Goal: Task Accomplishment & Management: Use online tool/utility

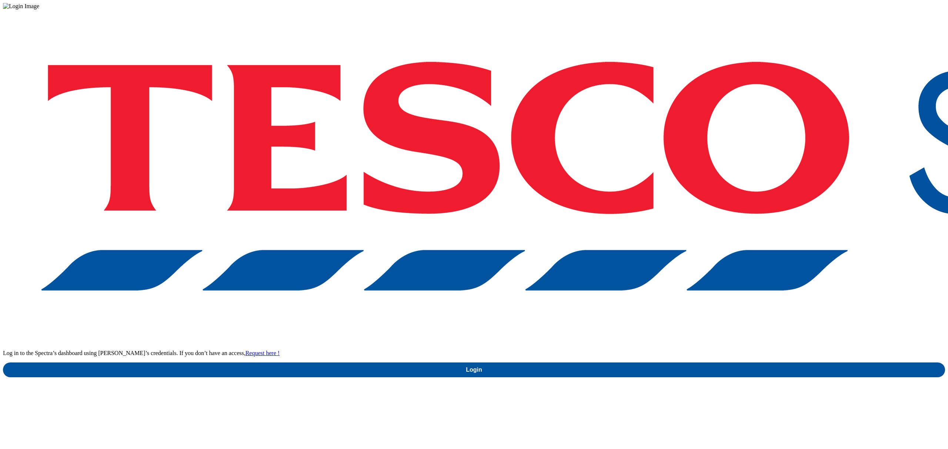
drag, startPoint x: 638, startPoint y: 218, endPoint x: 675, endPoint y: 229, distance: 38.6
click at [651, 350] on p "Log in to the Spectra’s dashboard using [PERSON_NAME]’s credentials. If you don…" at bounding box center [474, 353] width 942 height 7
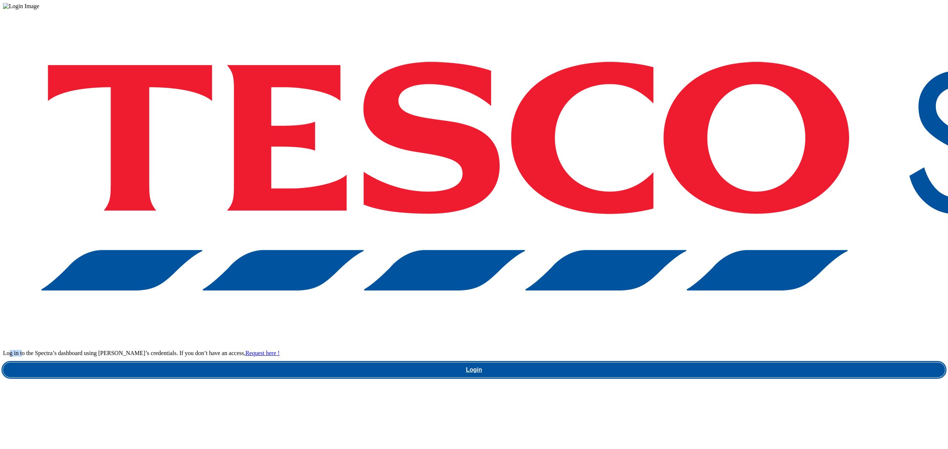
click at [676, 363] on link "Login" at bounding box center [474, 370] width 942 height 15
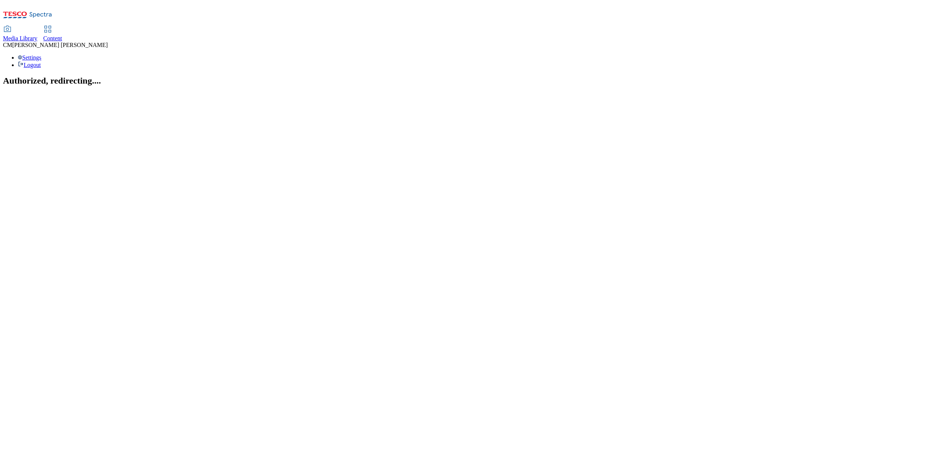
click at [62, 26] on link "Content" at bounding box center [52, 34] width 19 height 16
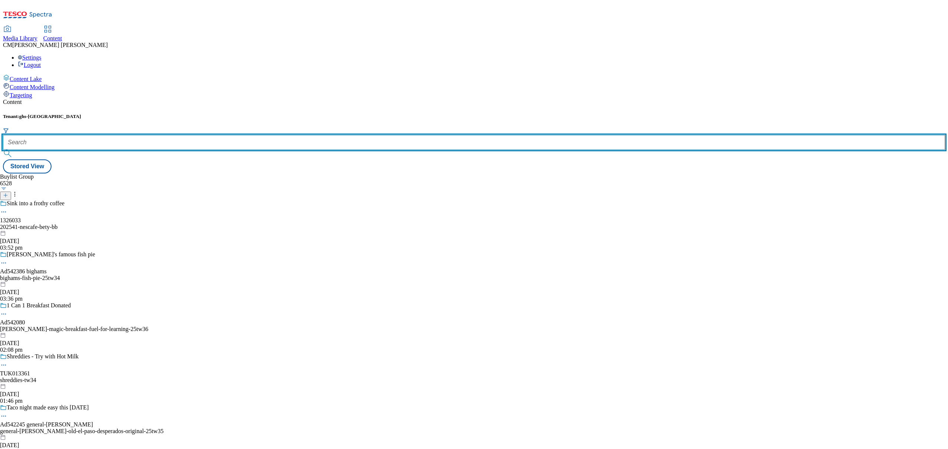
click at [169, 135] on input "text" at bounding box center [474, 142] width 942 height 15
click at [181, 135] on input "text" at bounding box center [474, 142] width 942 height 15
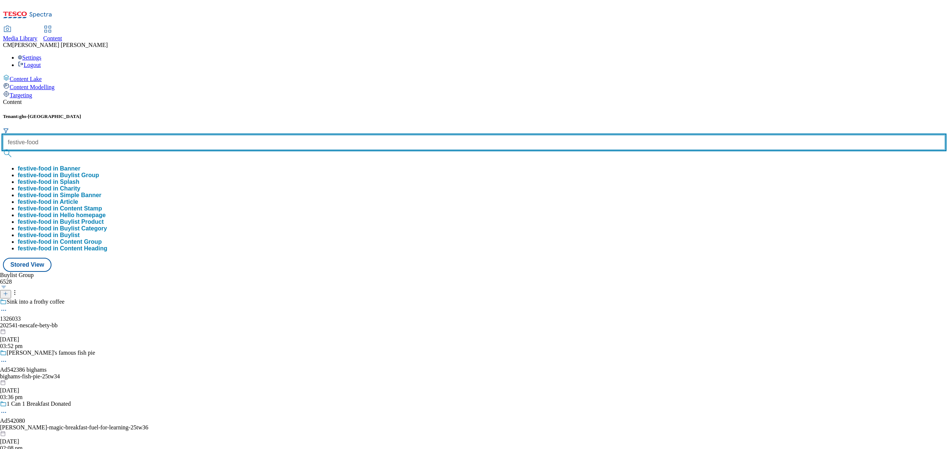
type input "festive-food"
click at [3, 150] on button "submit" at bounding box center [8, 153] width 10 height 7
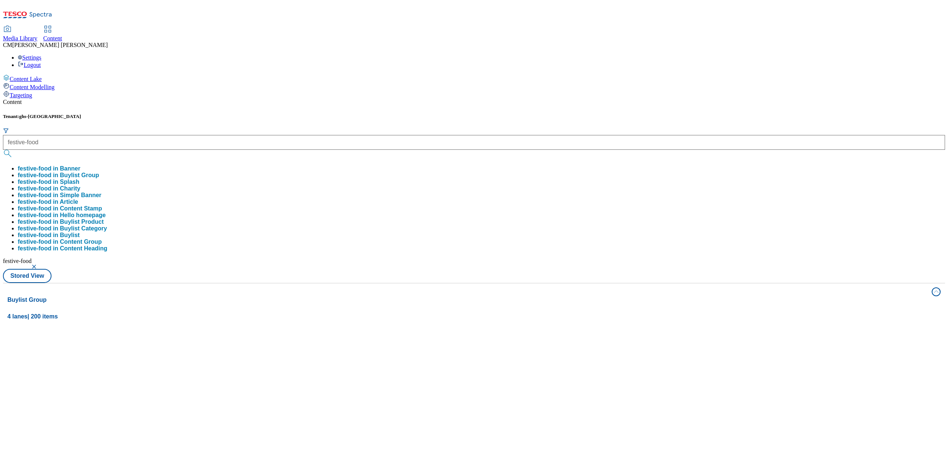
click at [309, 26] on div "Media Library Content [PERSON_NAME] Settings Logout" at bounding box center [474, 47] width 942 height 42
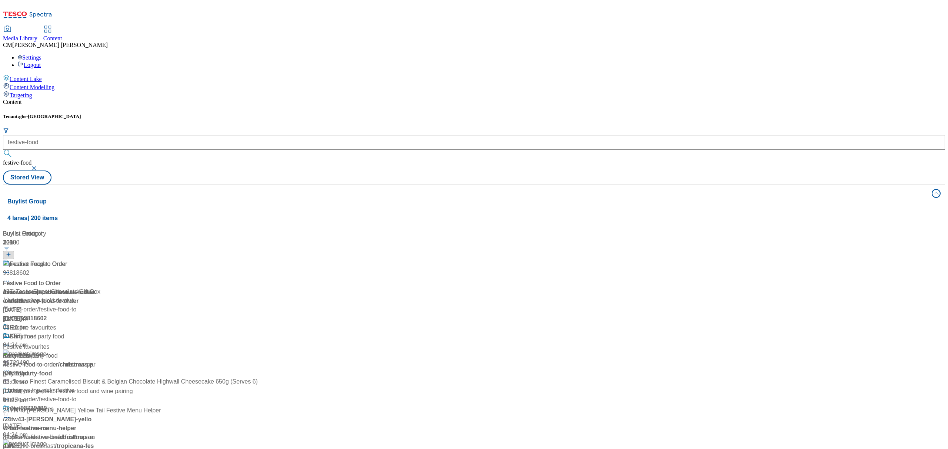
click at [162, 260] on div "Festive Food to Order Festive Food to Order / festive-food-to-order [DATE] 12:0…" at bounding box center [82, 292] width 159 height 64
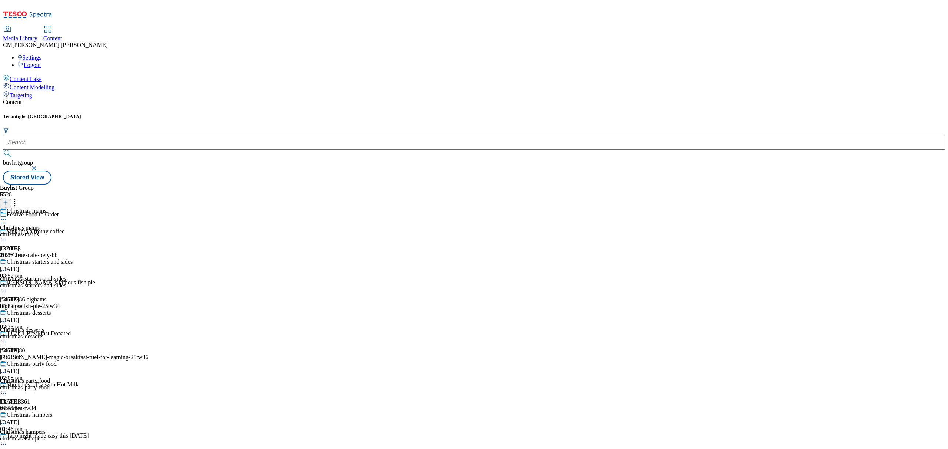
click at [90, 231] on div "christmas-mains" at bounding box center [45, 234] width 90 height 7
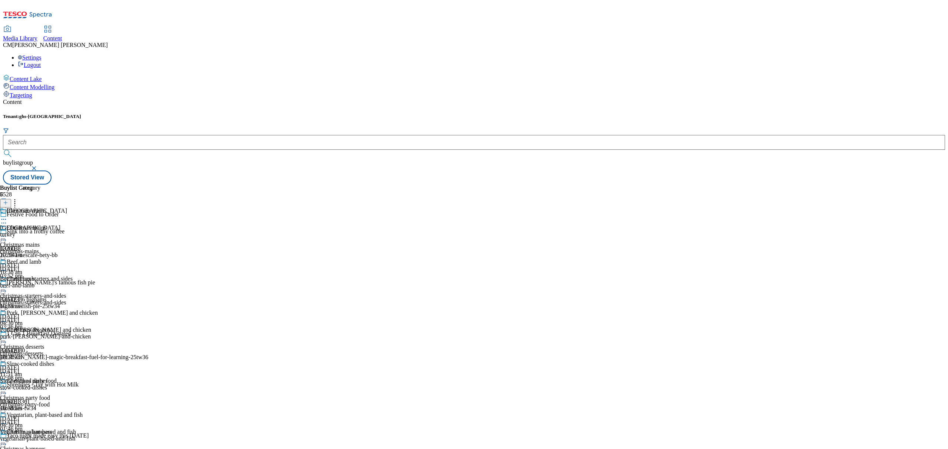
click at [98, 231] on div "turkey" at bounding box center [49, 234] width 98 height 7
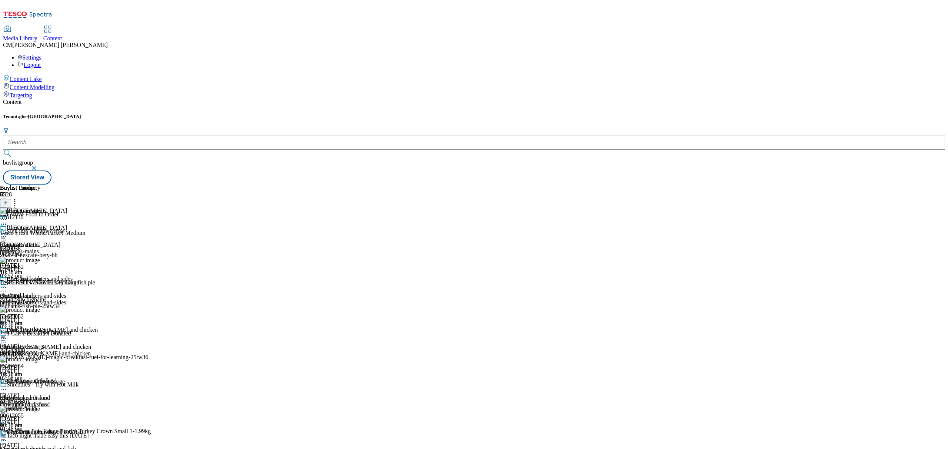
click at [7, 233] on icon at bounding box center [3, 236] width 7 height 7
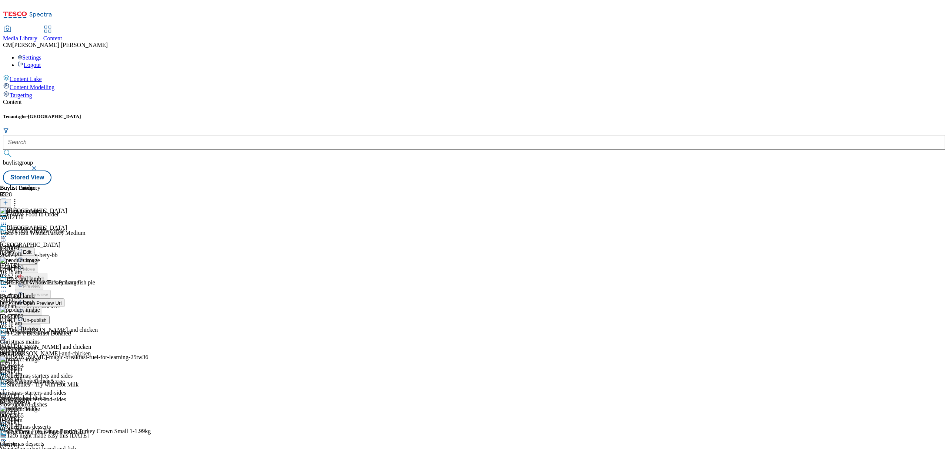
click at [47, 318] on span "Un-publish" at bounding box center [35, 321] width 24 height 6
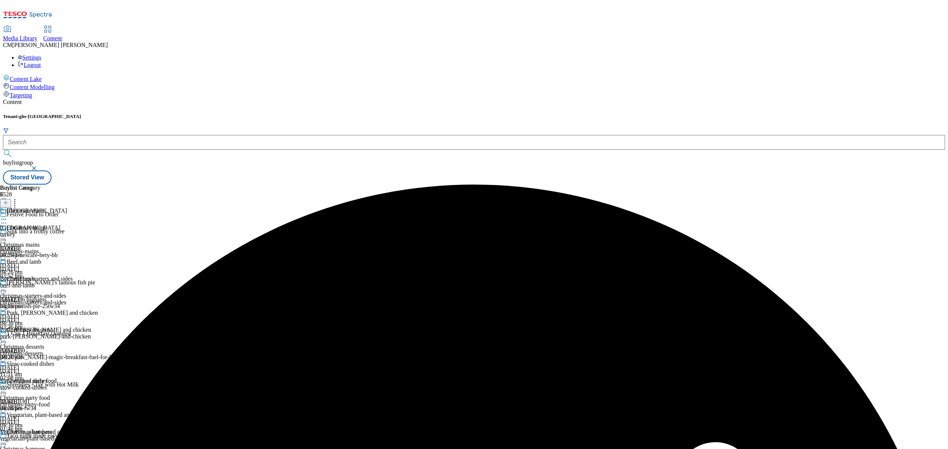
click at [7, 233] on icon at bounding box center [3, 236] width 7 height 7
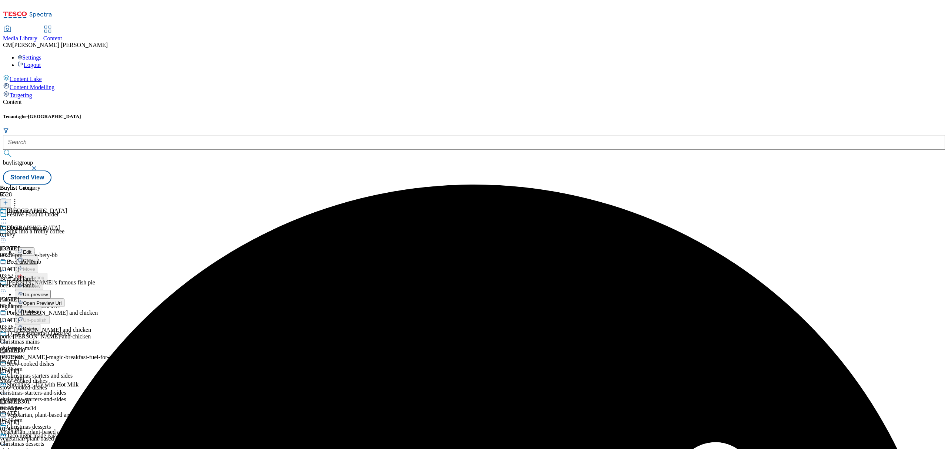
click at [48, 292] on span "Un-preview" at bounding box center [35, 295] width 25 height 6
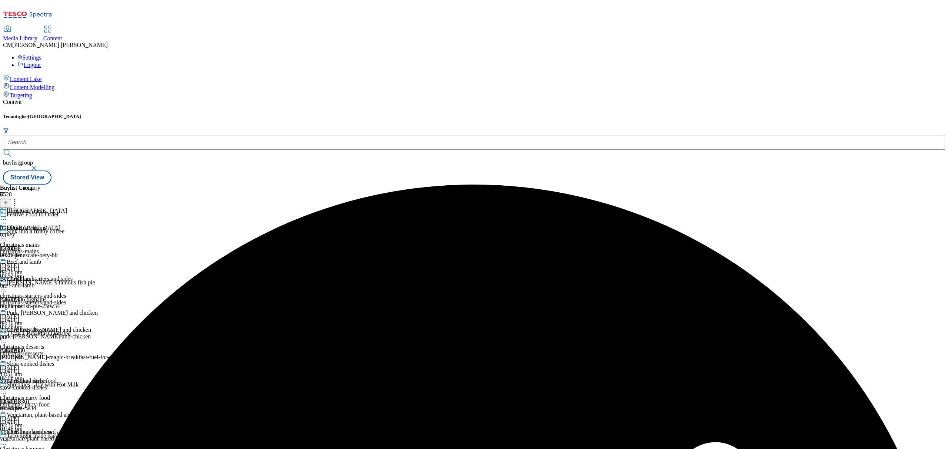
click at [98, 231] on div "turkey" at bounding box center [49, 234] width 98 height 7
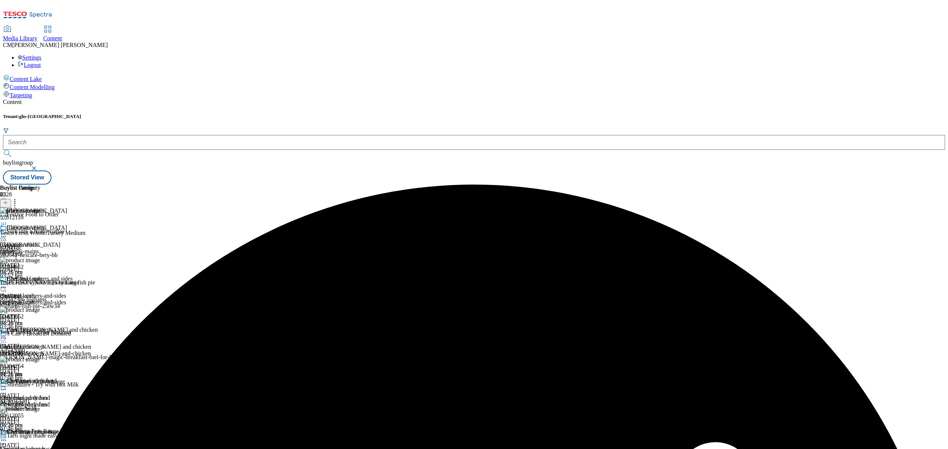
click at [8, 200] on icon at bounding box center [5, 202] width 5 height 5
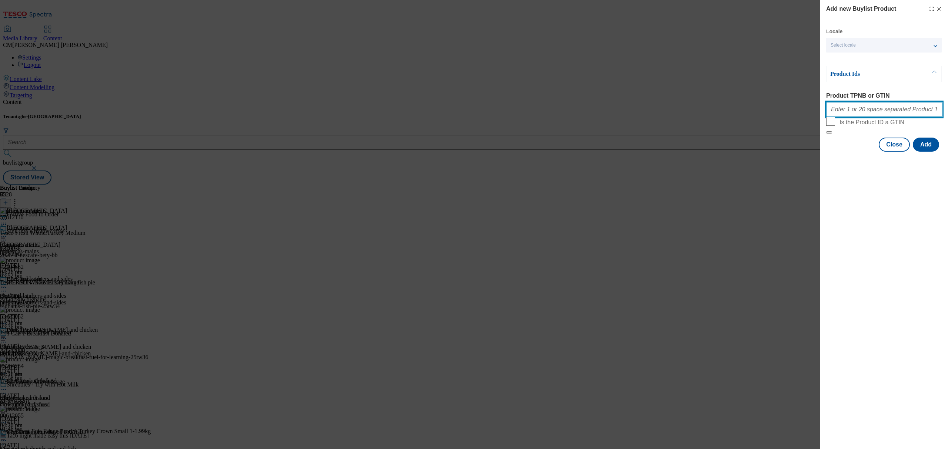
click at [859, 117] on input "Product TPNB or GTIN" at bounding box center [884, 109] width 116 height 15
paste input "83772382 83772422 83772451 83772572 83772923 83772975 83773006 83773093 8377310…"
type input "83772382 83772422 83772451 83772572 83772923 83772975 83773006 83773093 8377310…"
click at [917, 152] on button "Add" at bounding box center [925, 145] width 26 height 14
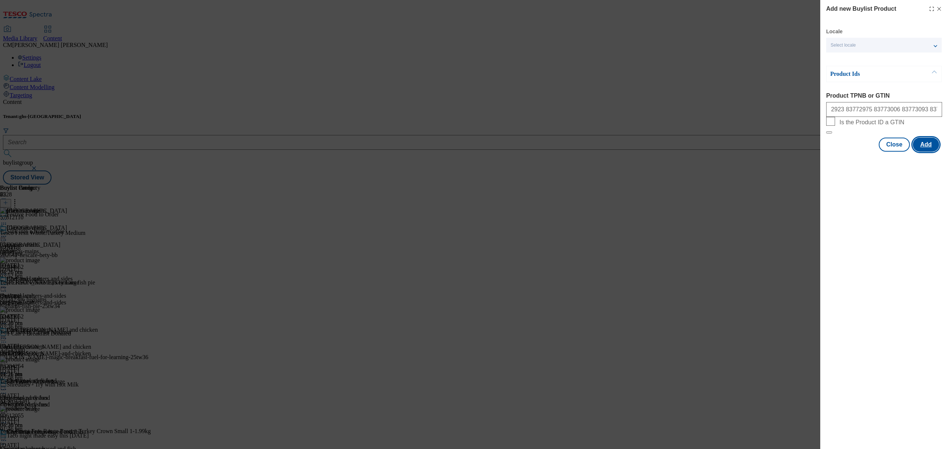
scroll to position [0, 0]
click at [885, 187] on button "Close" at bounding box center [893, 181] width 31 height 14
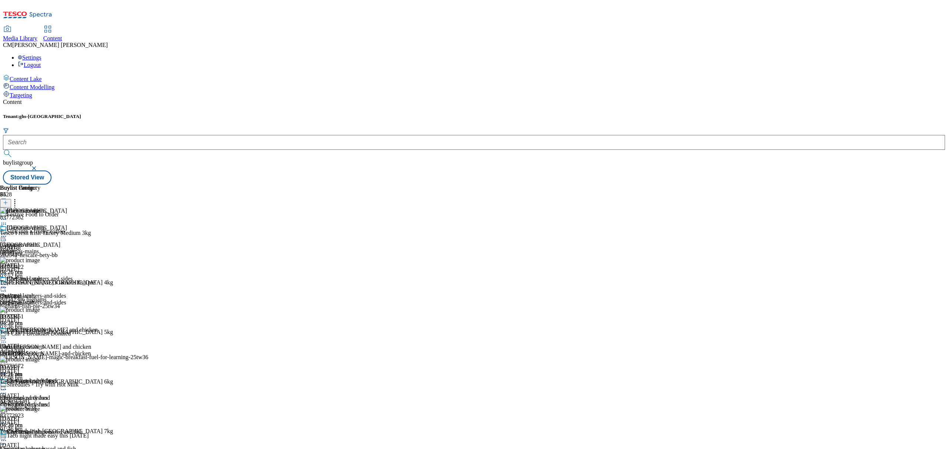
click at [19, 198] on icon at bounding box center [14, 201] width 7 height 7
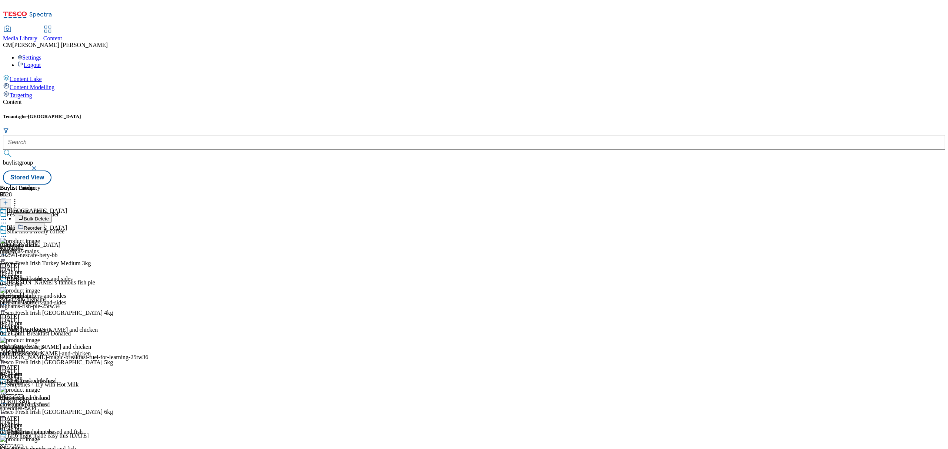
click at [44, 223] on button "Reorder" at bounding box center [30, 227] width 30 height 9
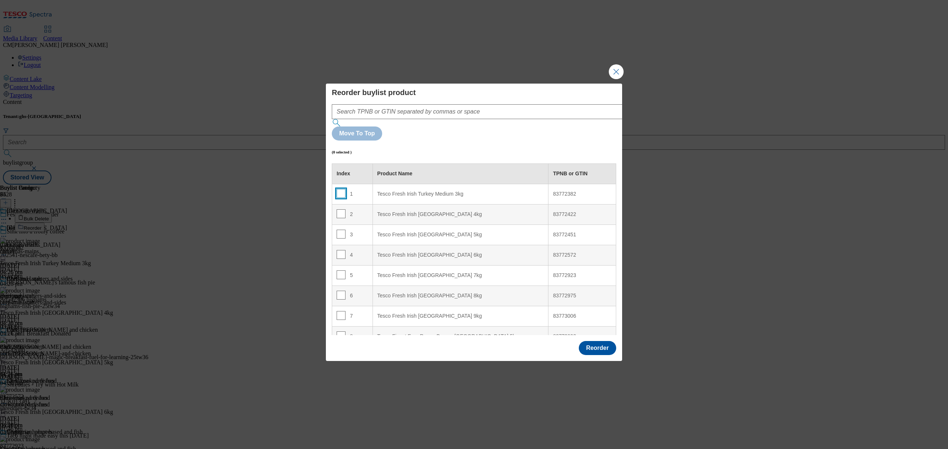
click at [338, 189] on input "Modal" at bounding box center [340, 193] width 9 height 9
checkbox input "true"
click at [339, 210] on input "Modal" at bounding box center [340, 214] width 9 height 9
checkbox input "true"
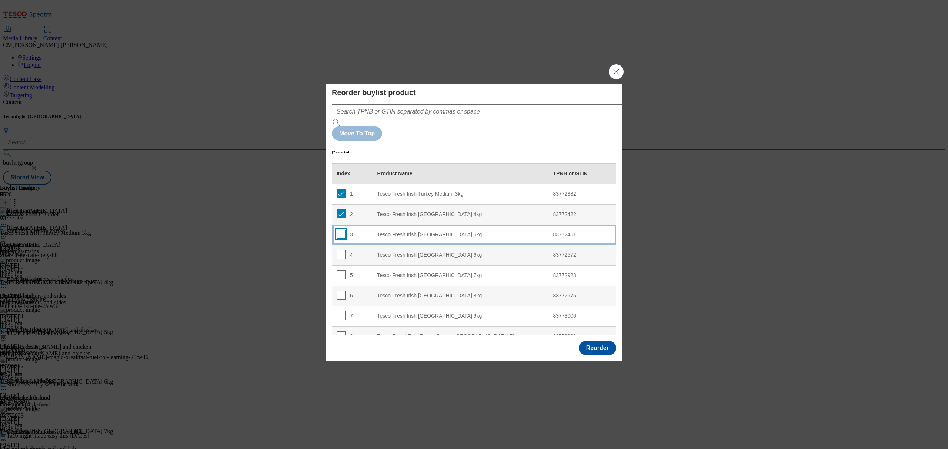
click at [338, 230] on input "Modal" at bounding box center [340, 234] width 9 height 9
checkbox input "true"
click at [338, 250] on input "Modal" at bounding box center [340, 254] width 9 height 9
checkbox input "true"
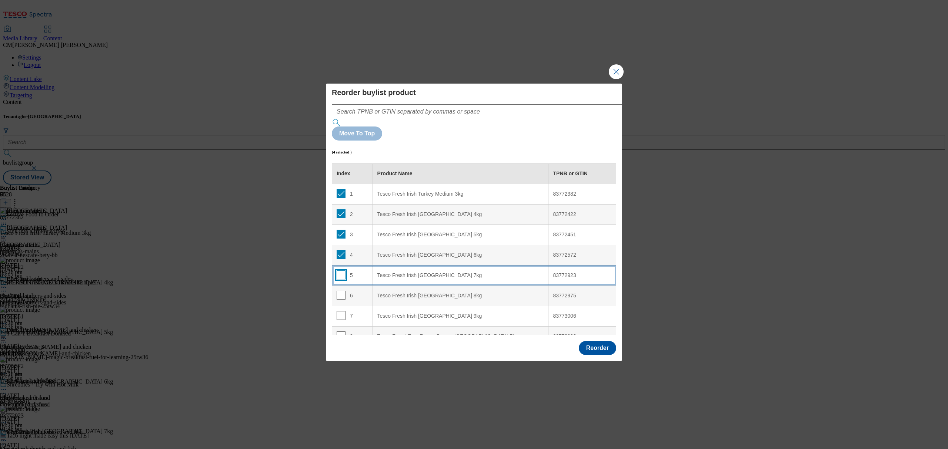
click at [337, 271] on input "Modal" at bounding box center [340, 275] width 9 height 9
checkbox input "true"
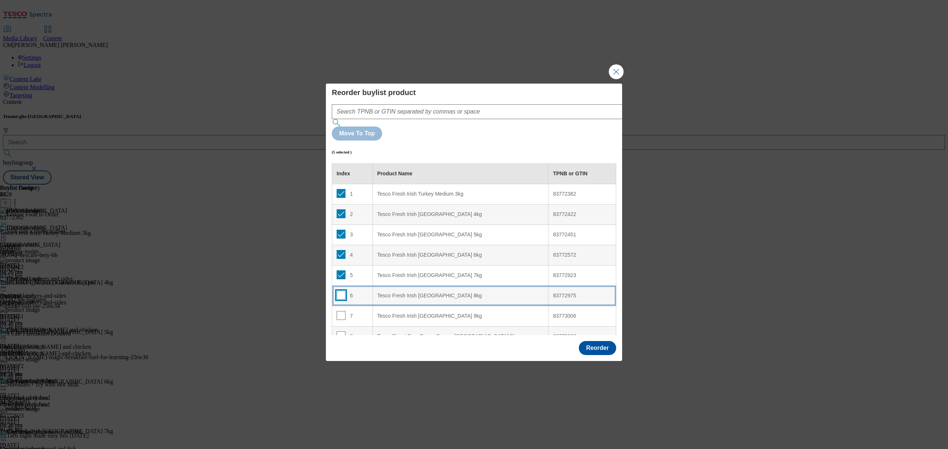
click at [336, 291] on input "Modal" at bounding box center [340, 295] width 9 height 9
checkbox input "true"
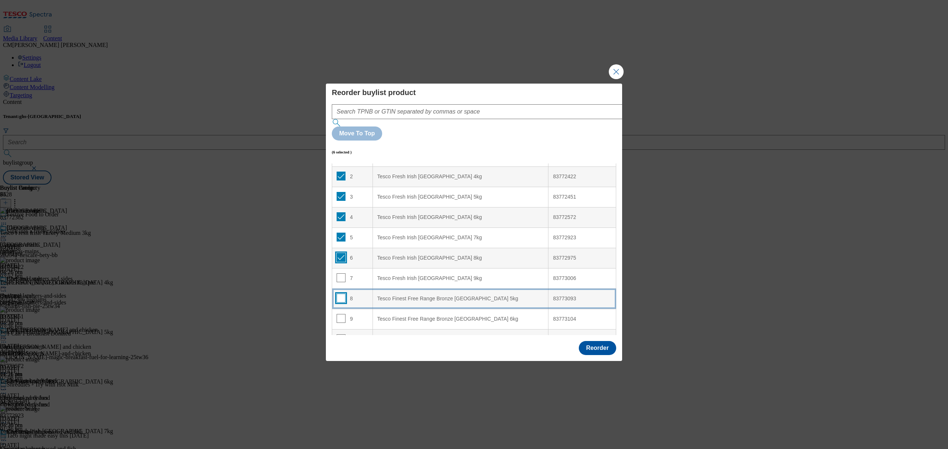
scroll to position [49, 0]
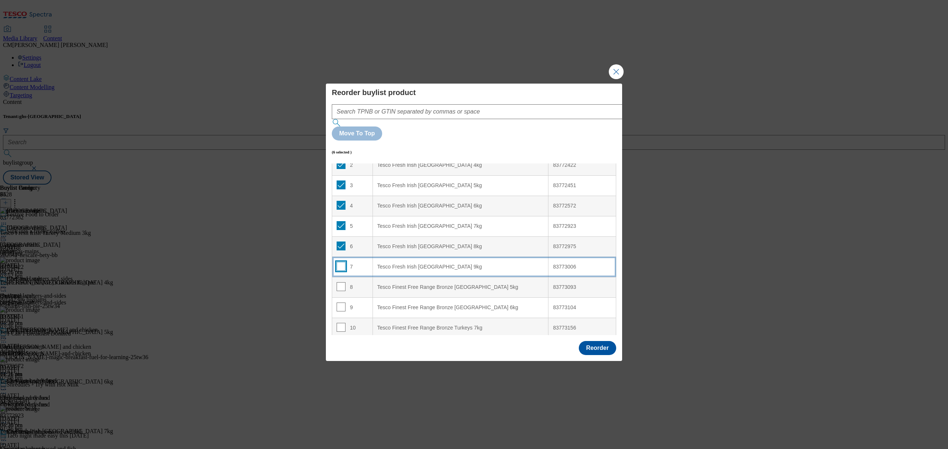
click at [341, 262] on input "Modal" at bounding box center [340, 266] width 9 height 9
checkbox input "true"
click at [337, 282] on input "Modal" at bounding box center [340, 286] width 9 height 9
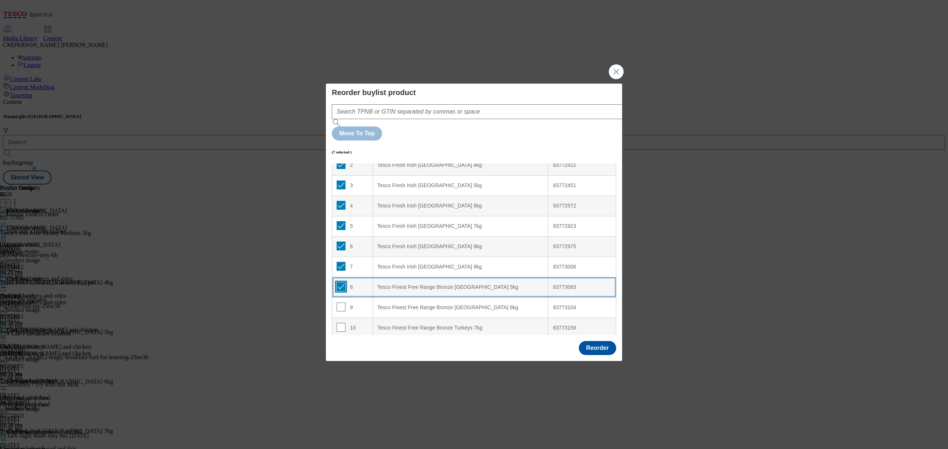
checkbox input "true"
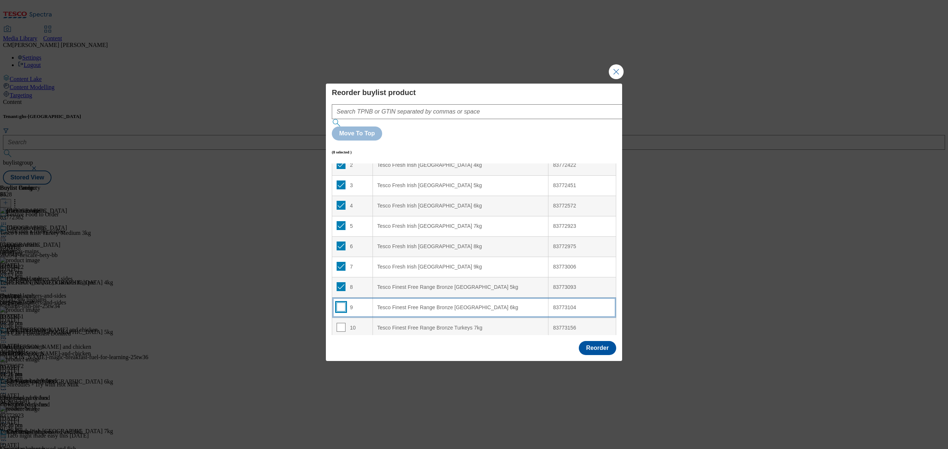
click at [337, 303] on input "Modal" at bounding box center [340, 307] width 9 height 9
checkbox input "true"
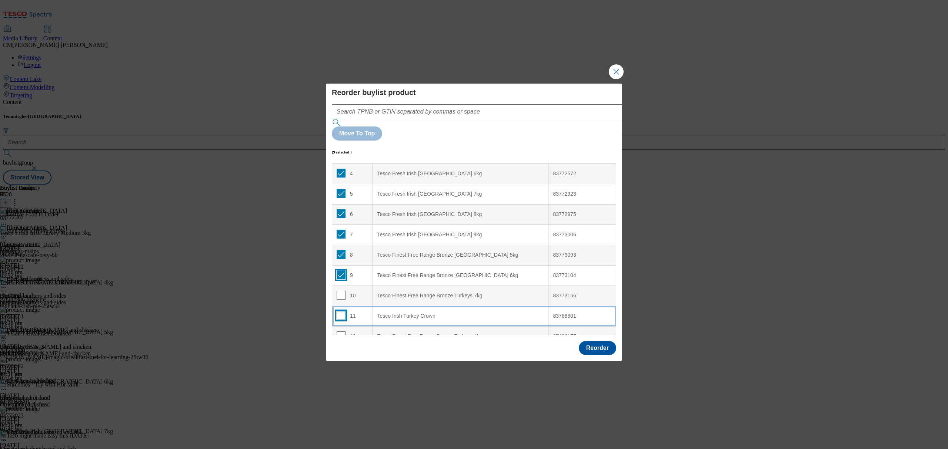
scroll to position [98, 0]
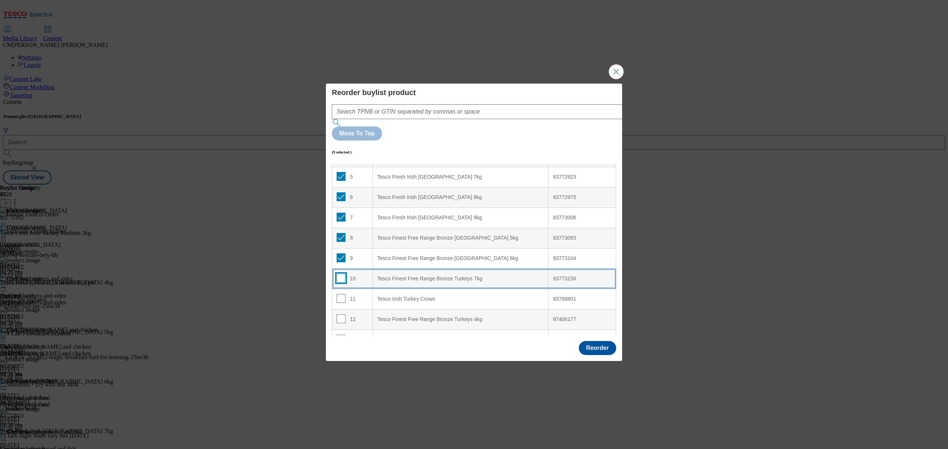
click at [339, 274] on input "Modal" at bounding box center [340, 278] width 9 height 9
checkbox input "true"
click at [336, 289] on td "11" at bounding box center [352, 299] width 41 height 20
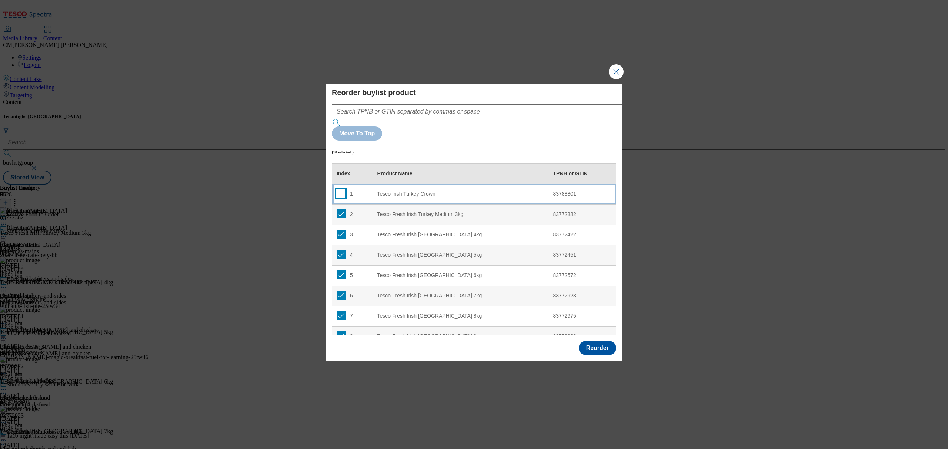
click at [341, 189] on input "Modal" at bounding box center [340, 193] width 9 height 9
checkbox input "true"
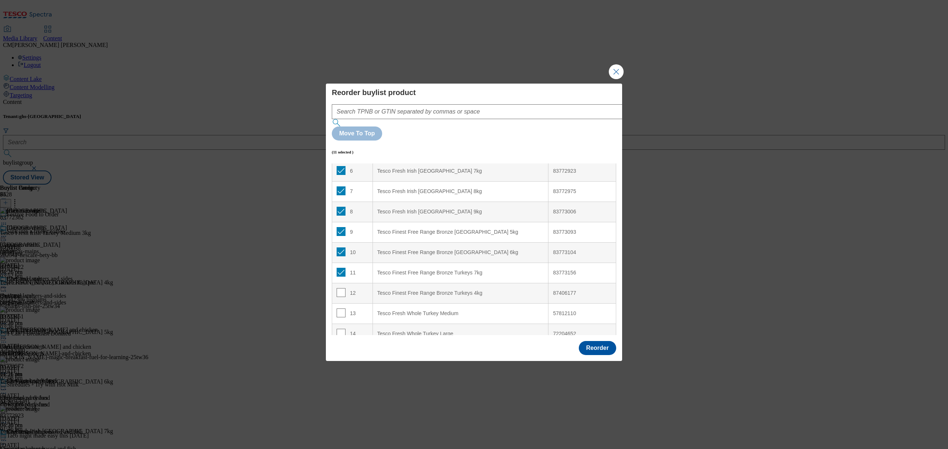
scroll to position [148, 0]
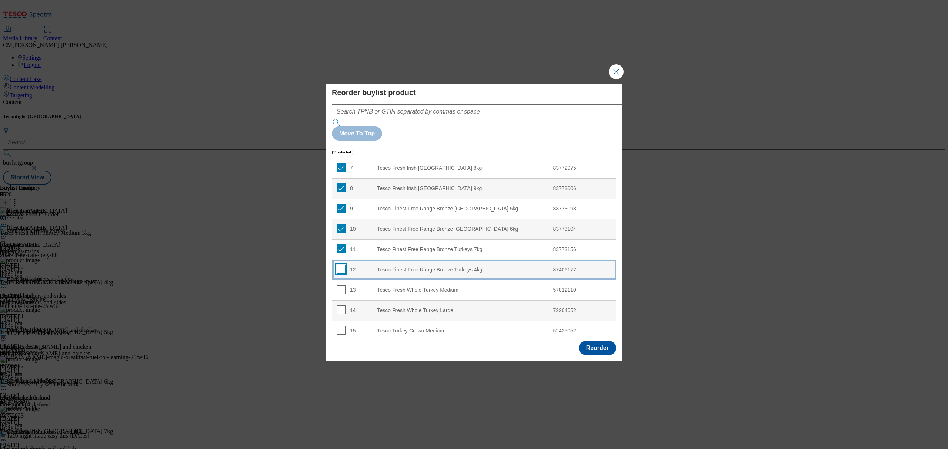
click at [339, 265] on input "Modal" at bounding box center [340, 269] width 9 height 9
checkbox input "true"
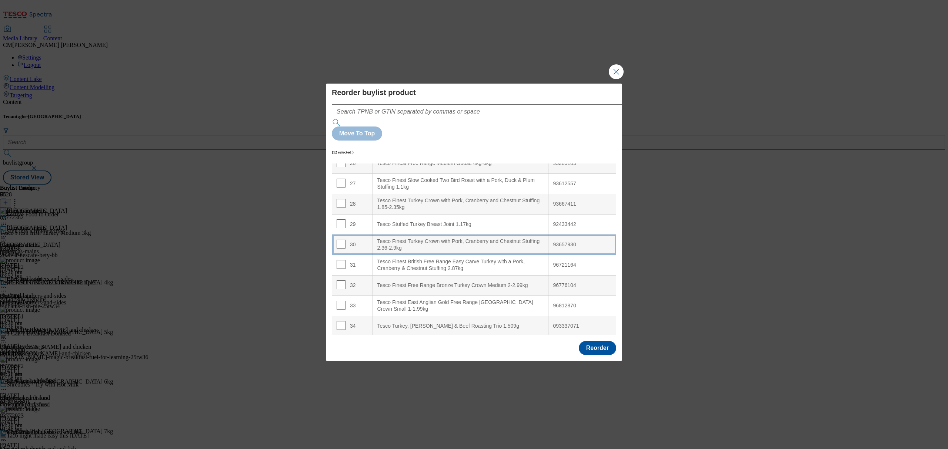
scroll to position [541, 0]
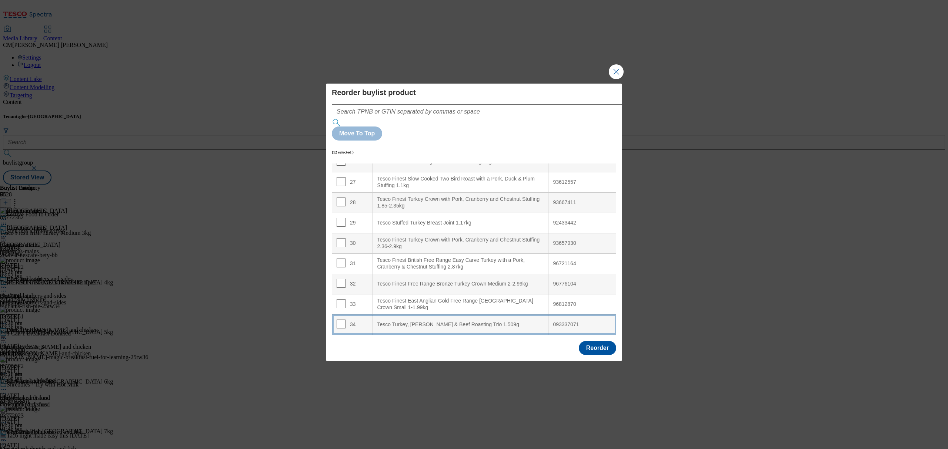
click at [430, 322] on div "Tesco Turkey, [PERSON_NAME] & Beef Roasting Trio 1.509g" at bounding box center [460, 325] width 167 height 7
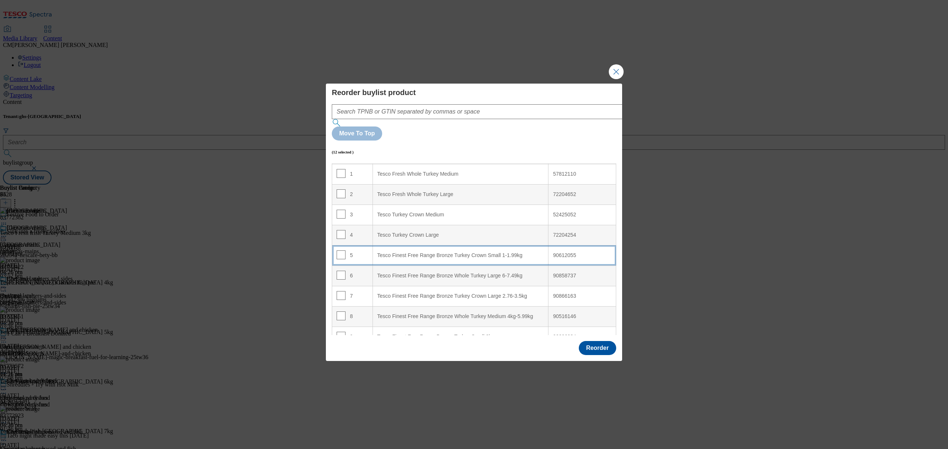
scroll to position [0, 0]
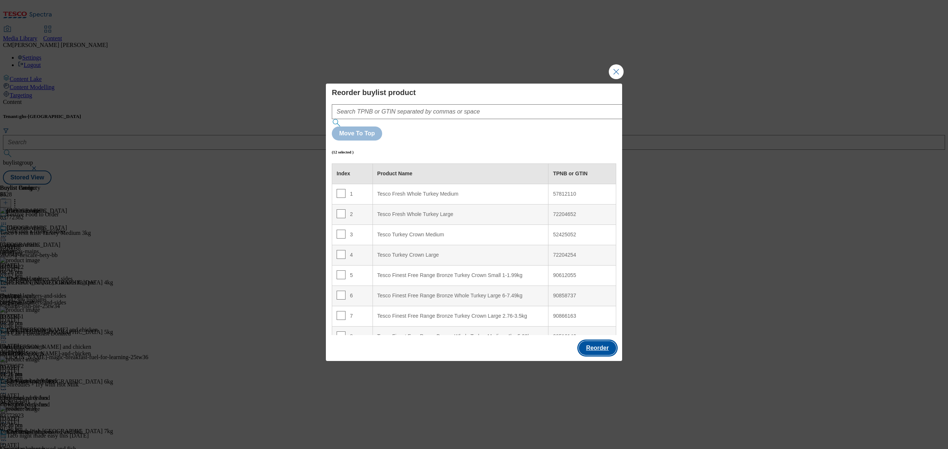
click at [589, 341] on button "Reorder" at bounding box center [597, 348] width 37 height 14
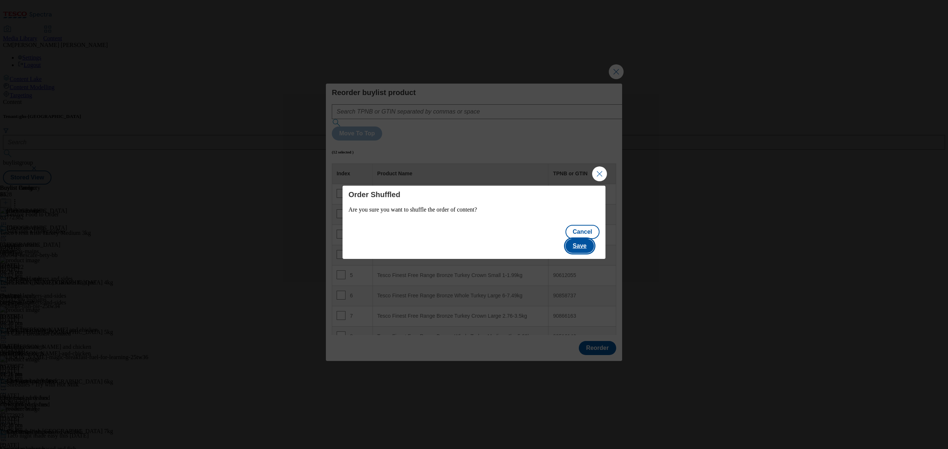
click at [576, 239] on button "Save" at bounding box center [579, 246] width 29 height 14
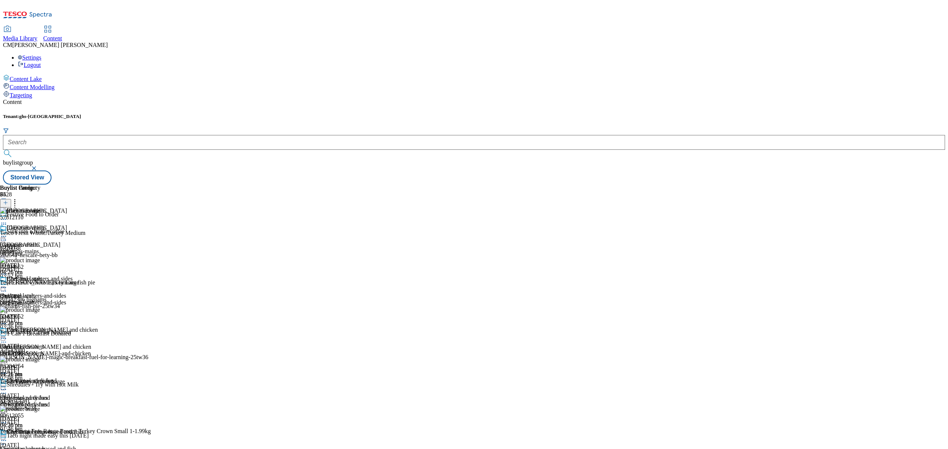
click at [7, 233] on icon at bounding box center [3, 236] width 7 height 7
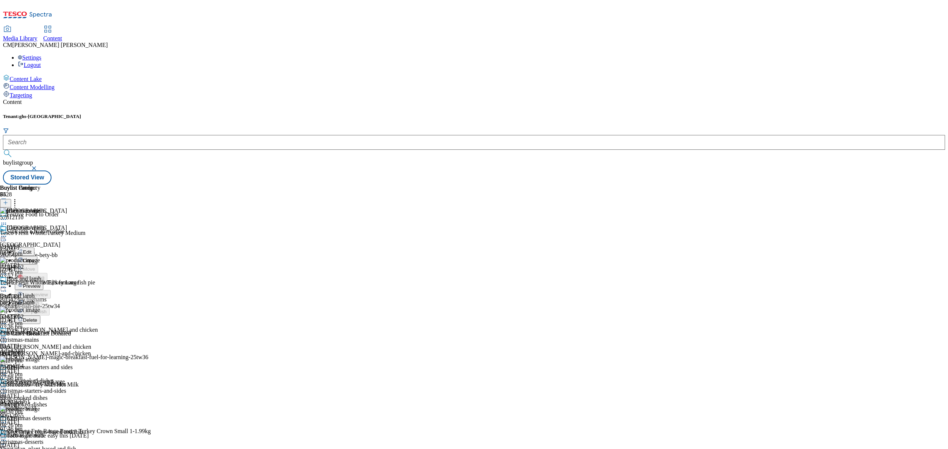
click at [40, 284] on span "Preview" at bounding box center [31, 287] width 17 height 6
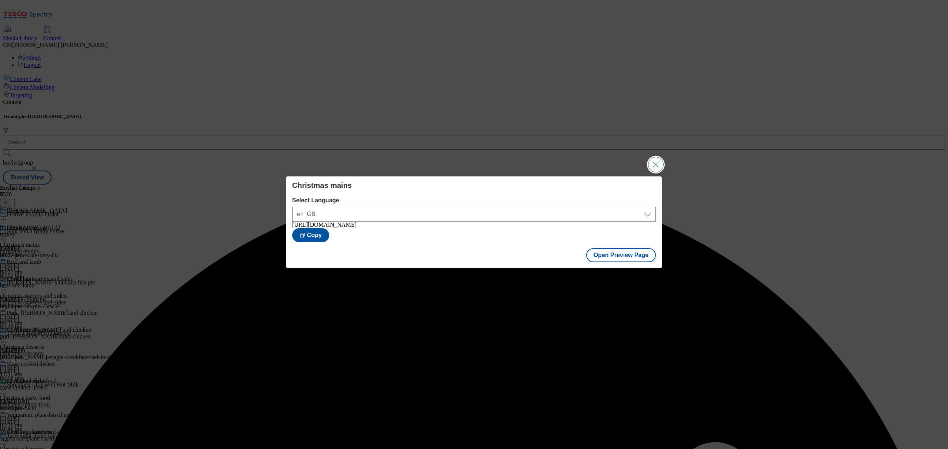
click at [654, 157] on button "Close Modal" at bounding box center [655, 164] width 15 height 15
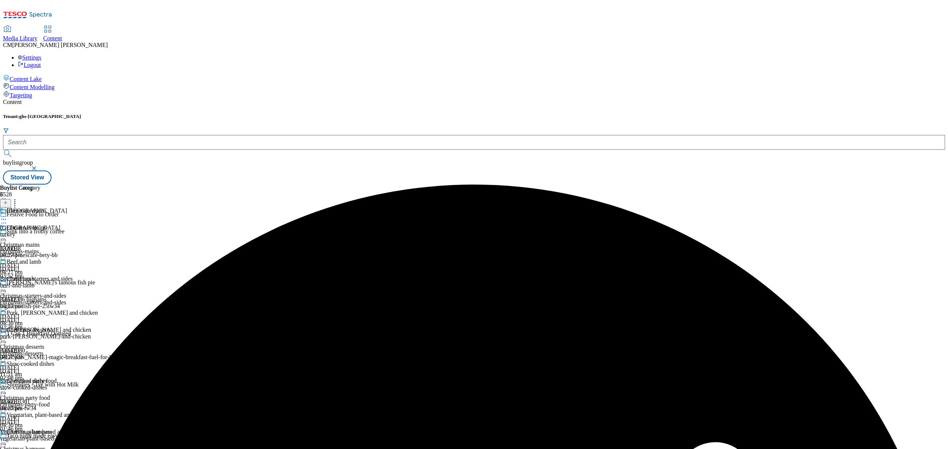
click at [7, 233] on icon at bounding box center [3, 236] width 7 height 7
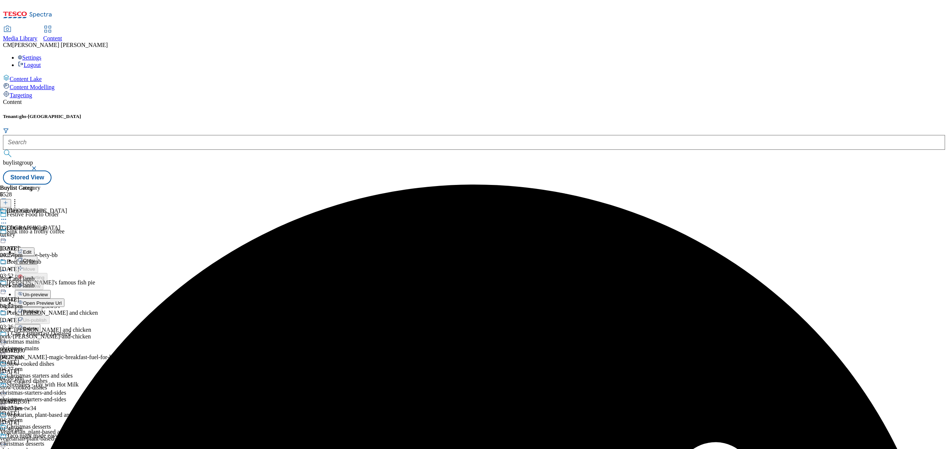
click at [39, 309] on span "Publish" at bounding box center [31, 312] width 16 height 6
